Goal: Navigation & Orientation: Find specific page/section

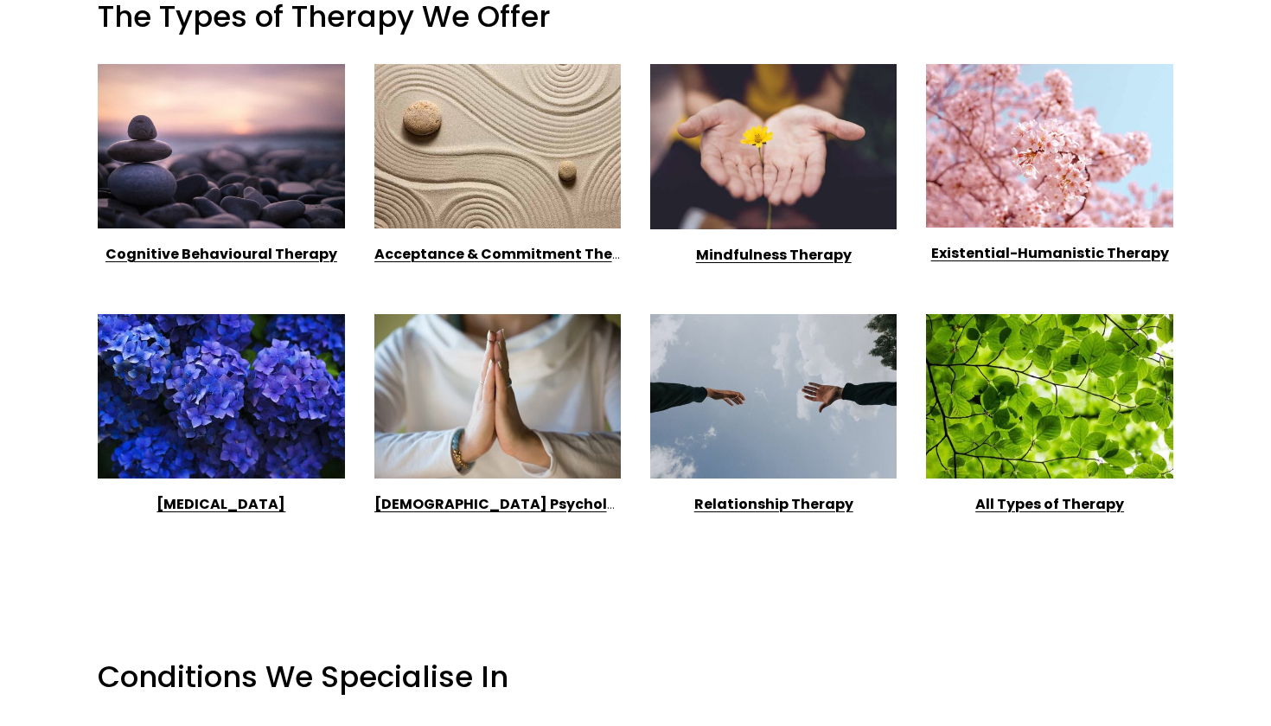
scroll to position [1266, 0]
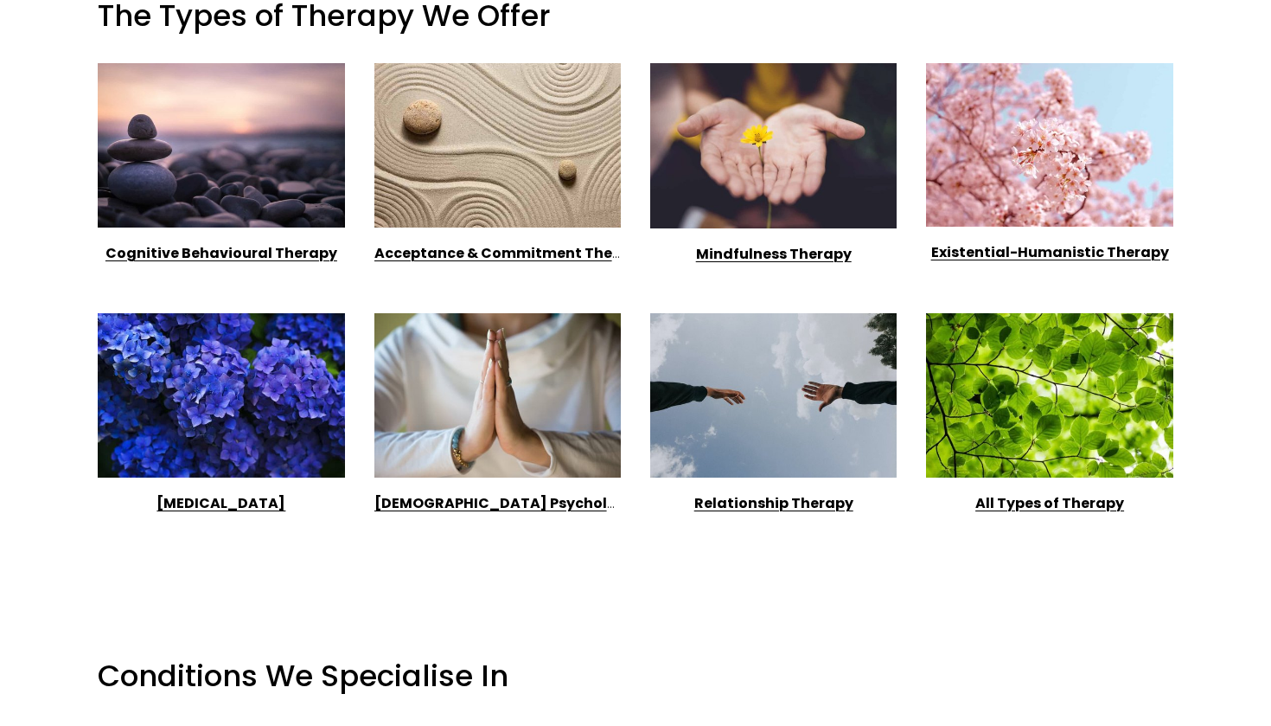
click at [1110, 544] on div at bounding box center [635, 562] width 1105 height 88
click at [1085, 483] on figure "All Types of Therapy" at bounding box center [1049, 414] width 246 height 203
click at [1065, 508] on strong "All Types of Therapy" at bounding box center [1050, 503] width 149 height 20
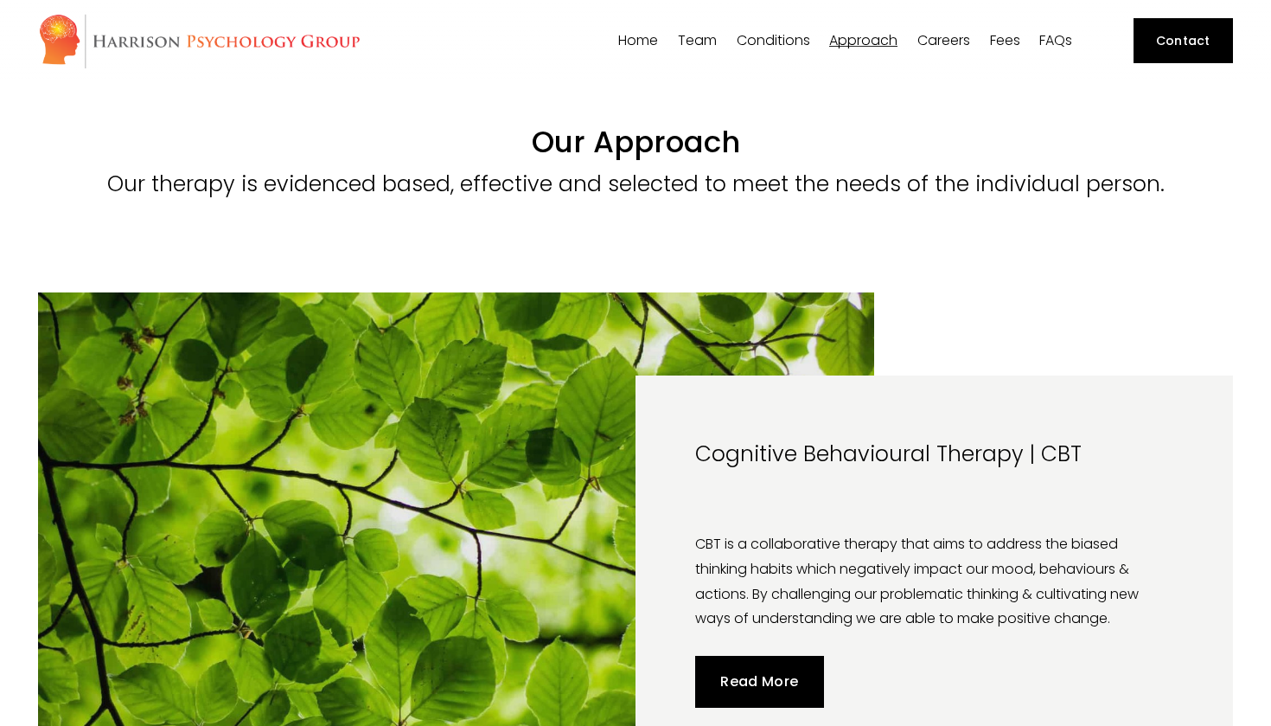
click at [947, 42] on link "Careers" at bounding box center [944, 41] width 53 height 16
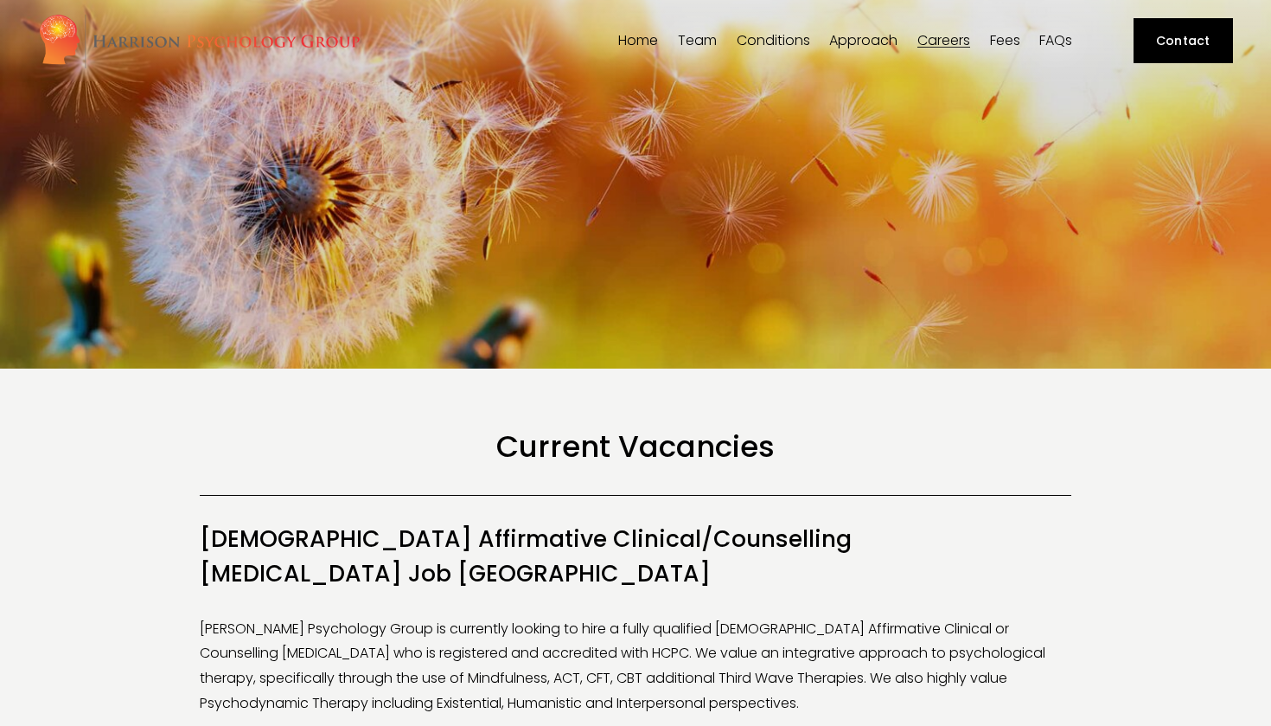
click at [1027, 40] on nav "Home Team Our Team [PERSON_NAME] [PERSON_NAME] [PERSON_NAME] [PERSON_NAME]" at bounding box center [845, 41] width 461 height 16
click at [1020, 40] on link "Fees" at bounding box center [1005, 41] width 30 height 16
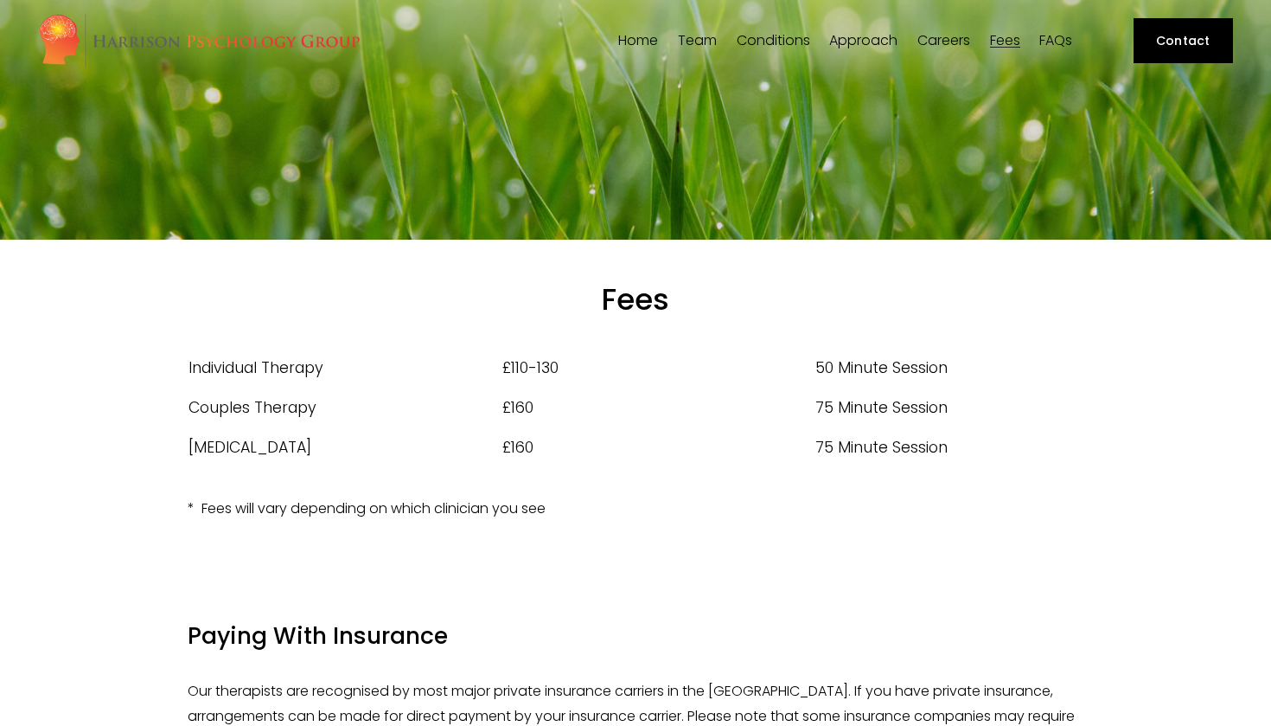
click at [0, 0] on span "[PERSON_NAME]" at bounding box center [0, 0] width 0 height 0
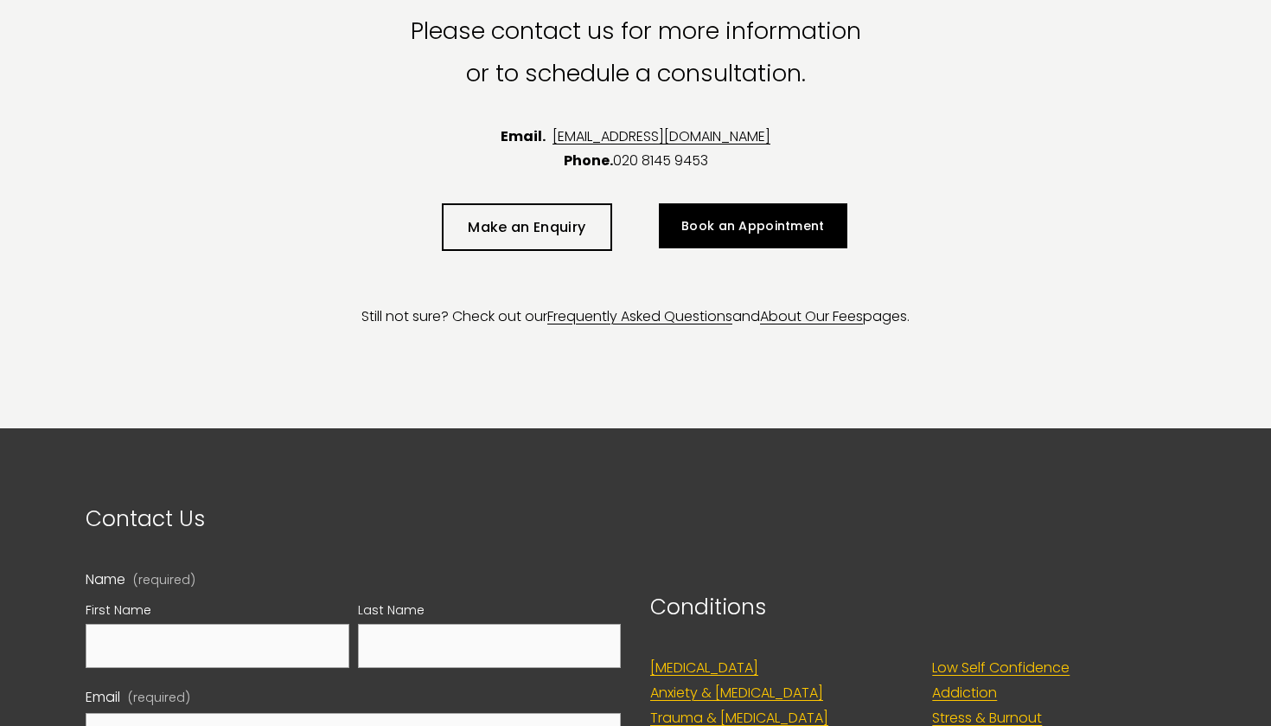
scroll to position [4436, 0]
